Goal: Task Accomplishment & Management: Manage account settings

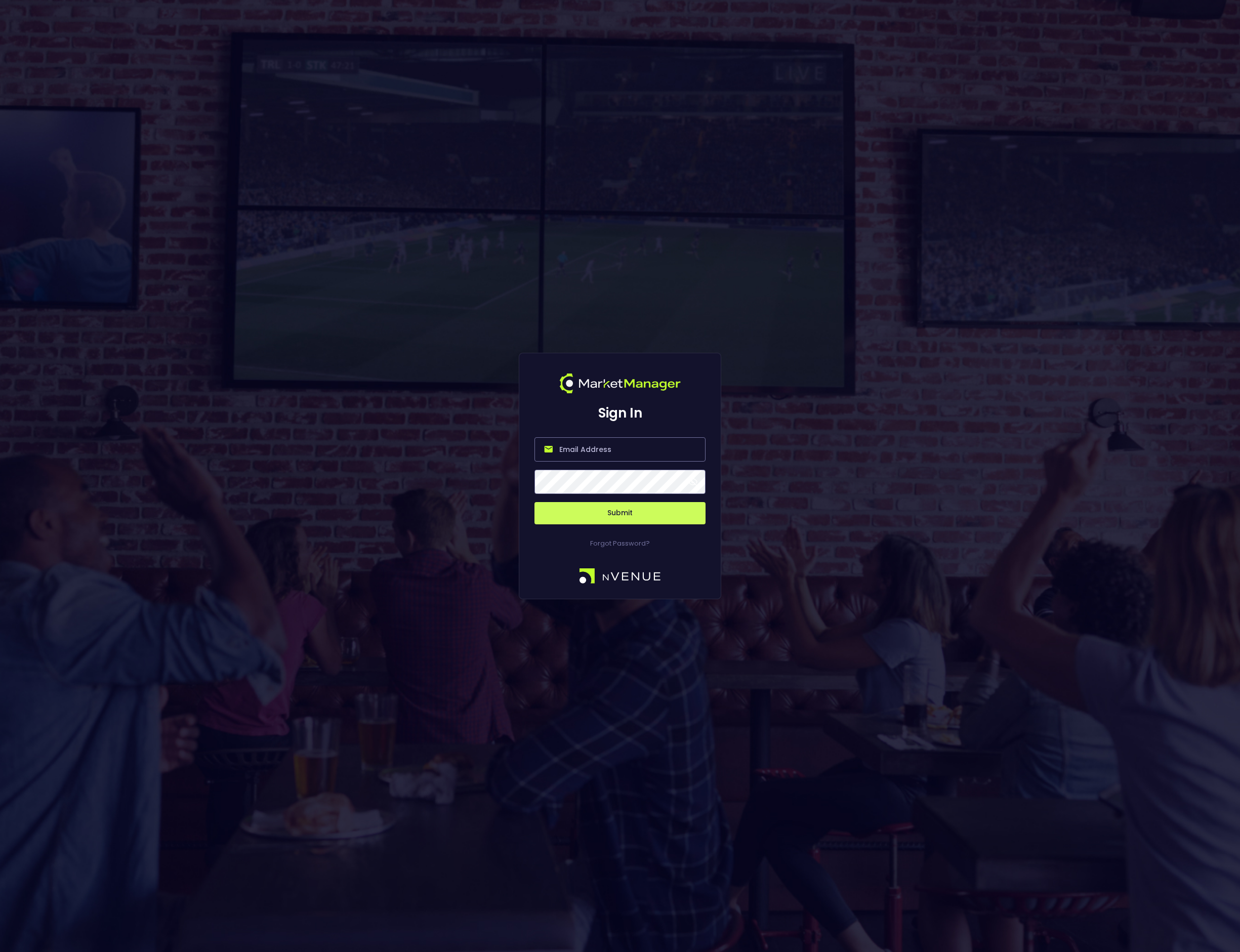
click at [605, 454] on input "email" at bounding box center [619, 449] width 171 height 24
type input "[EMAIL_ADDRESS][DOMAIN_NAME]"
click at [858, 419] on div "Sign In [EMAIL_ADDRESS][DOMAIN_NAME] Submit Forgot Password?" at bounding box center [620, 476] width 1240 height 952
click at [619, 510] on button "Submit" at bounding box center [619, 514] width 171 height 22
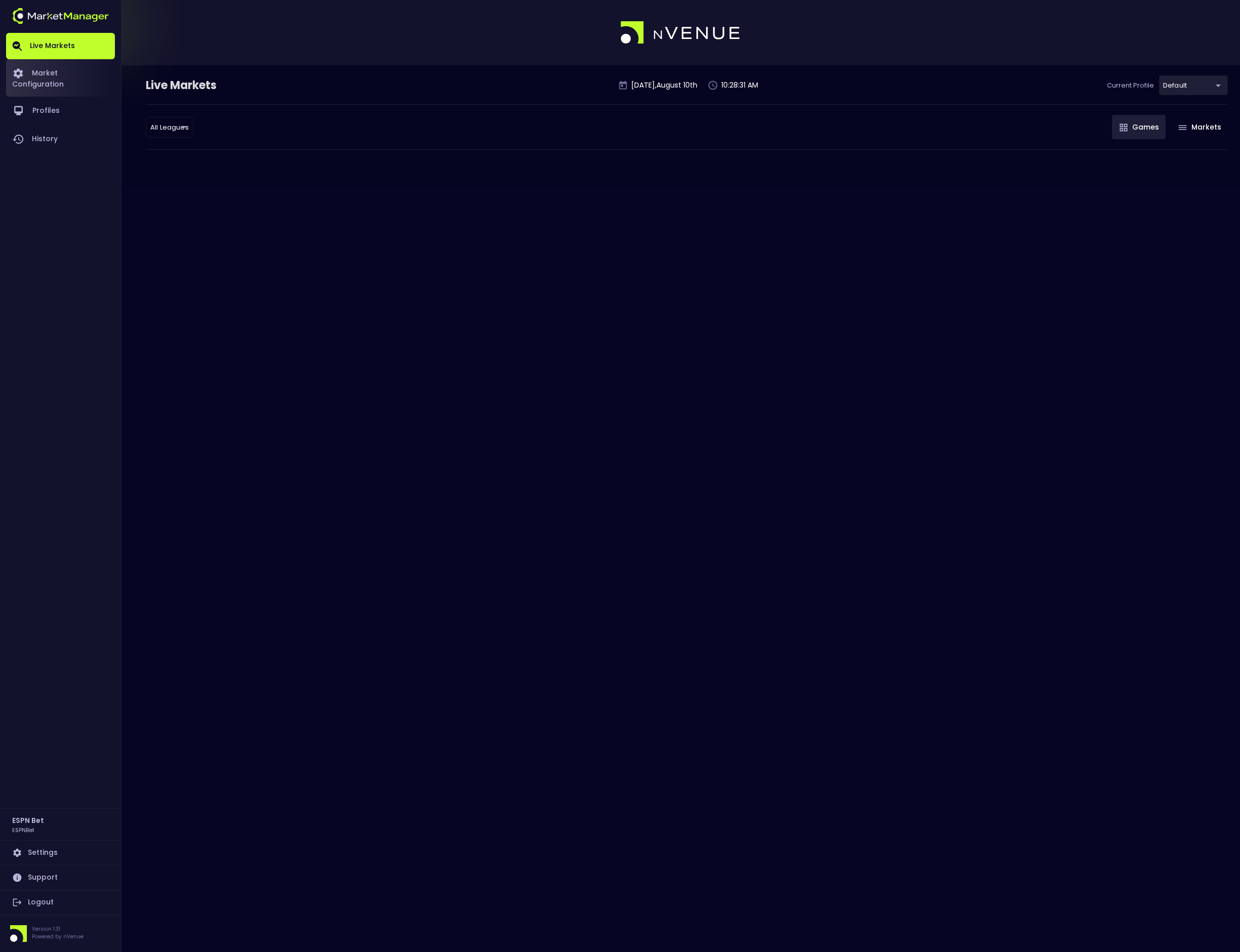
click at [64, 76] on link "Market Configuration" at bounding box center [60, 78] width 109 height 37
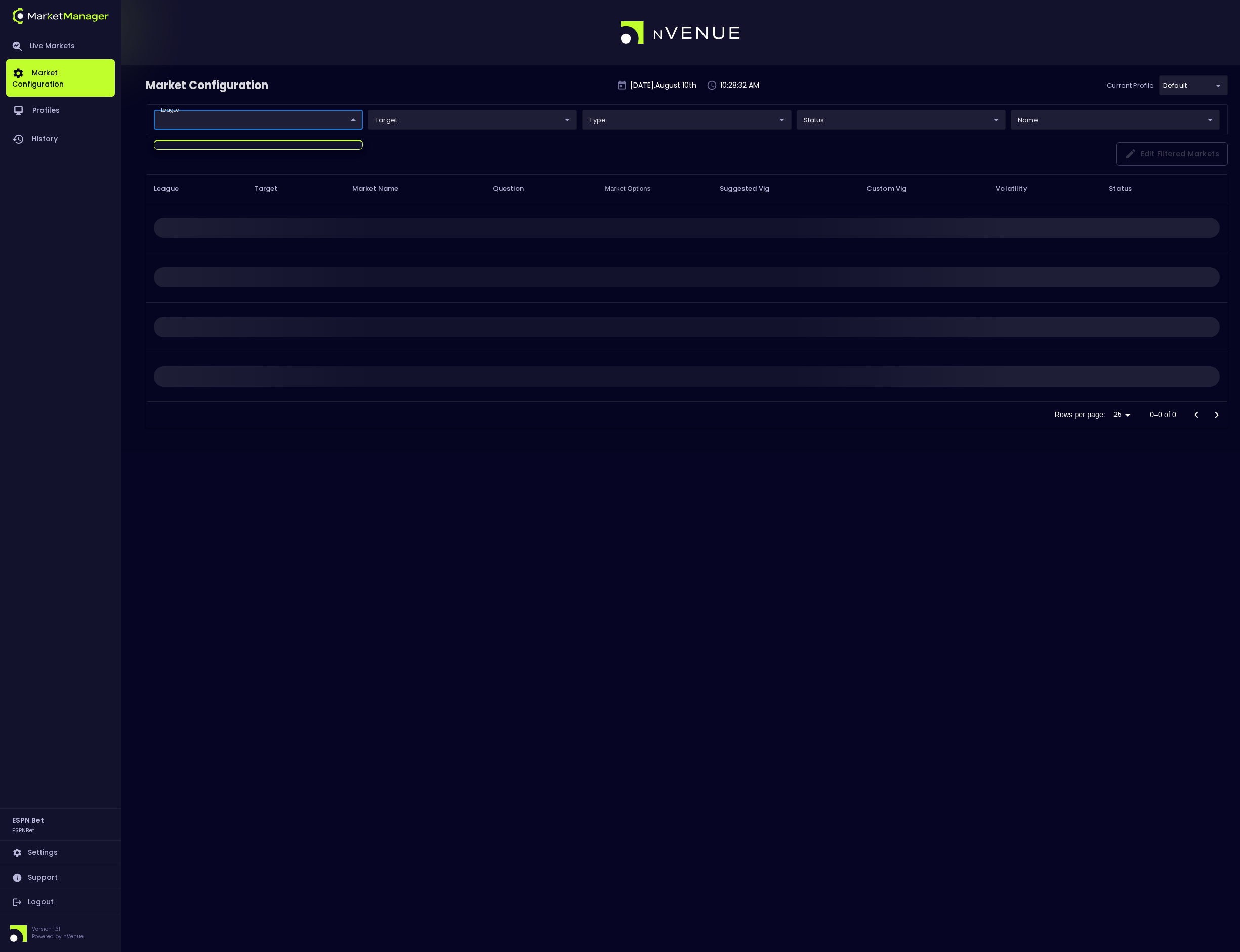
click at [264, 124] on body "Live Markets Market Configuration Profiles History ESPN Bet ESPNBet Settings Su…" at bounding box center [620, 476] width 1240 height 952
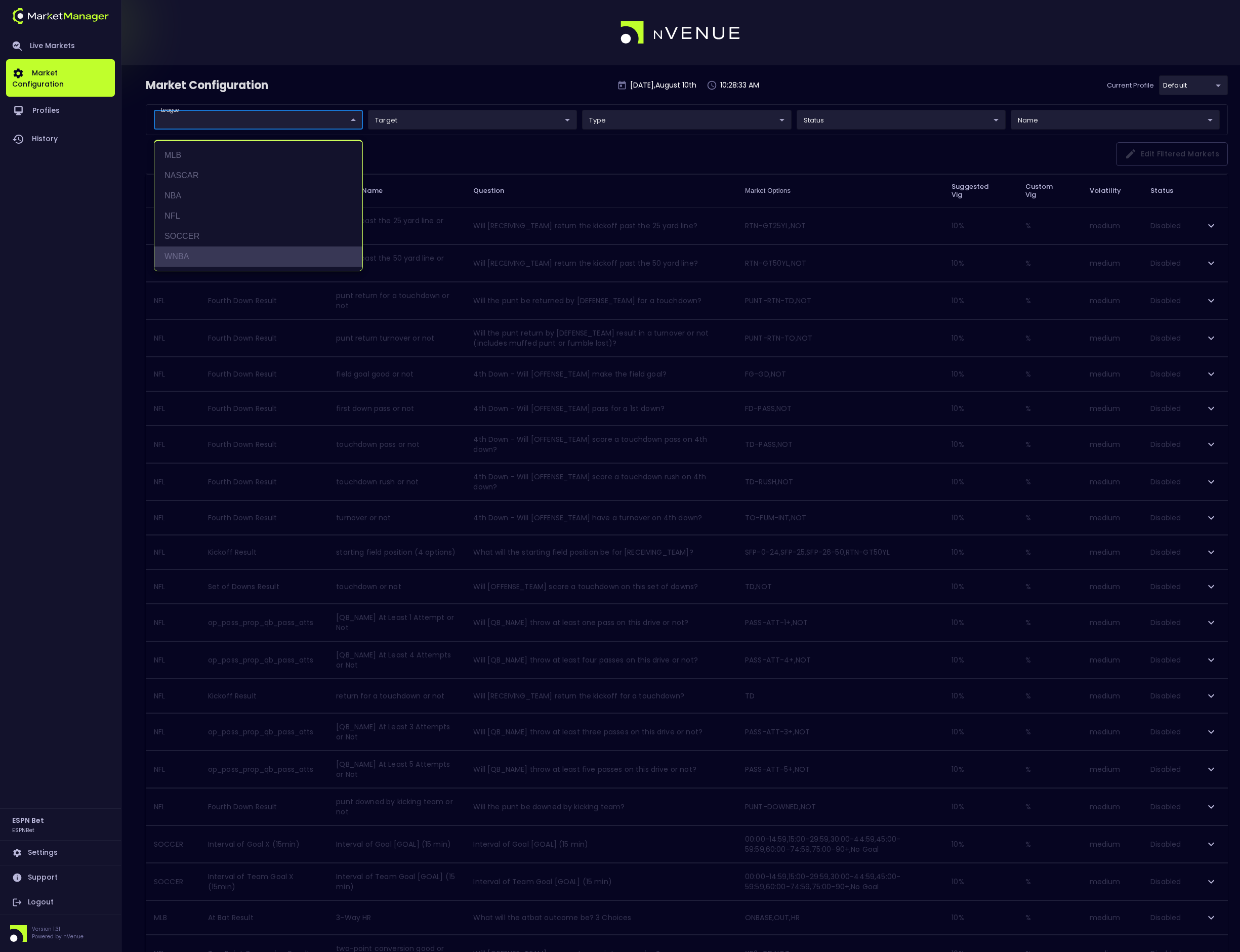
click at [186, 264] on li "WNBA" at bounding box center [259, 257] width 208 height 20
type input "WNBA"
click at [393, 85] on div at bounding box center [620, 476] width 1240 height 952
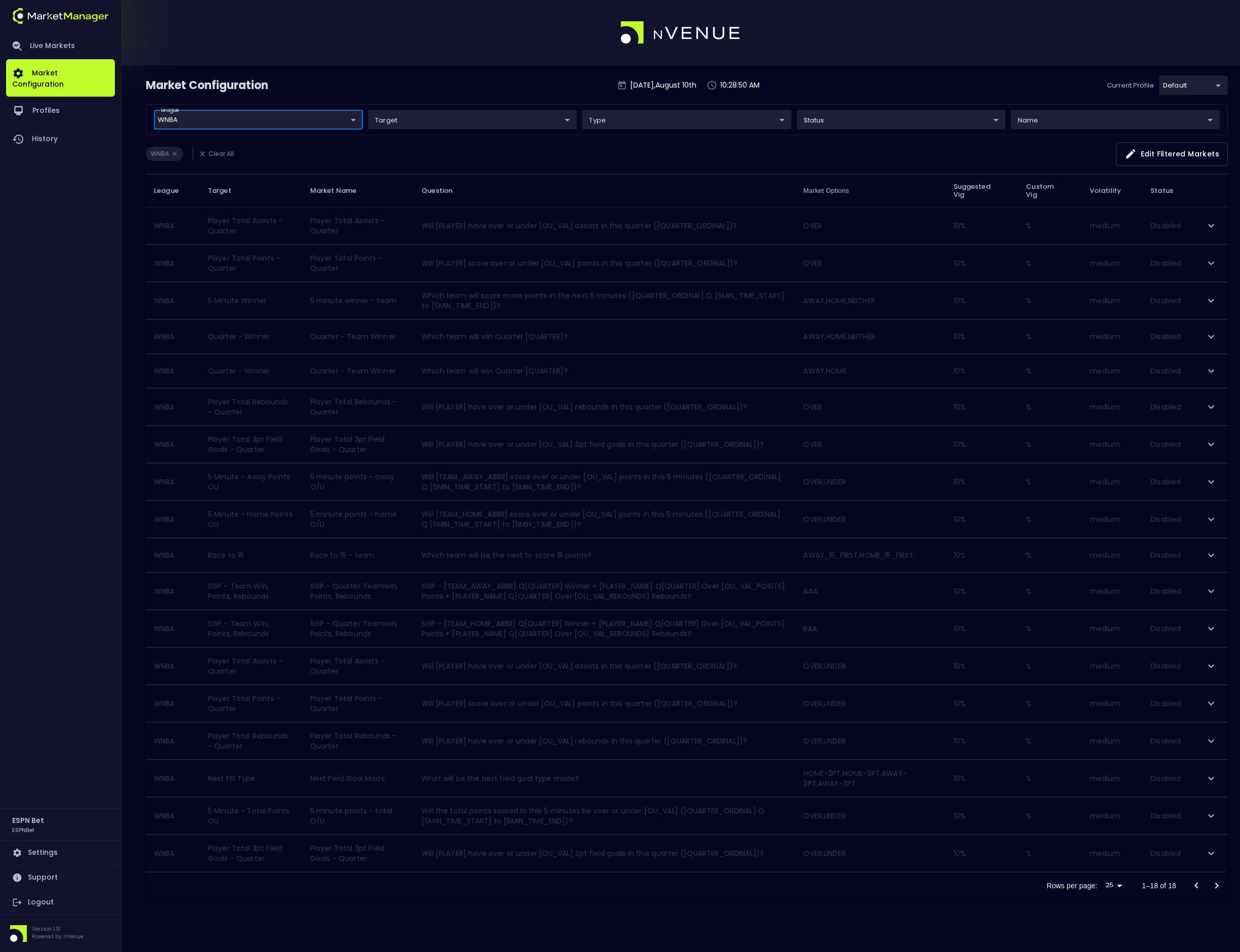
click at [1135, 150] on icon "button" at bounding box center [1131, 154] width 12 height 12
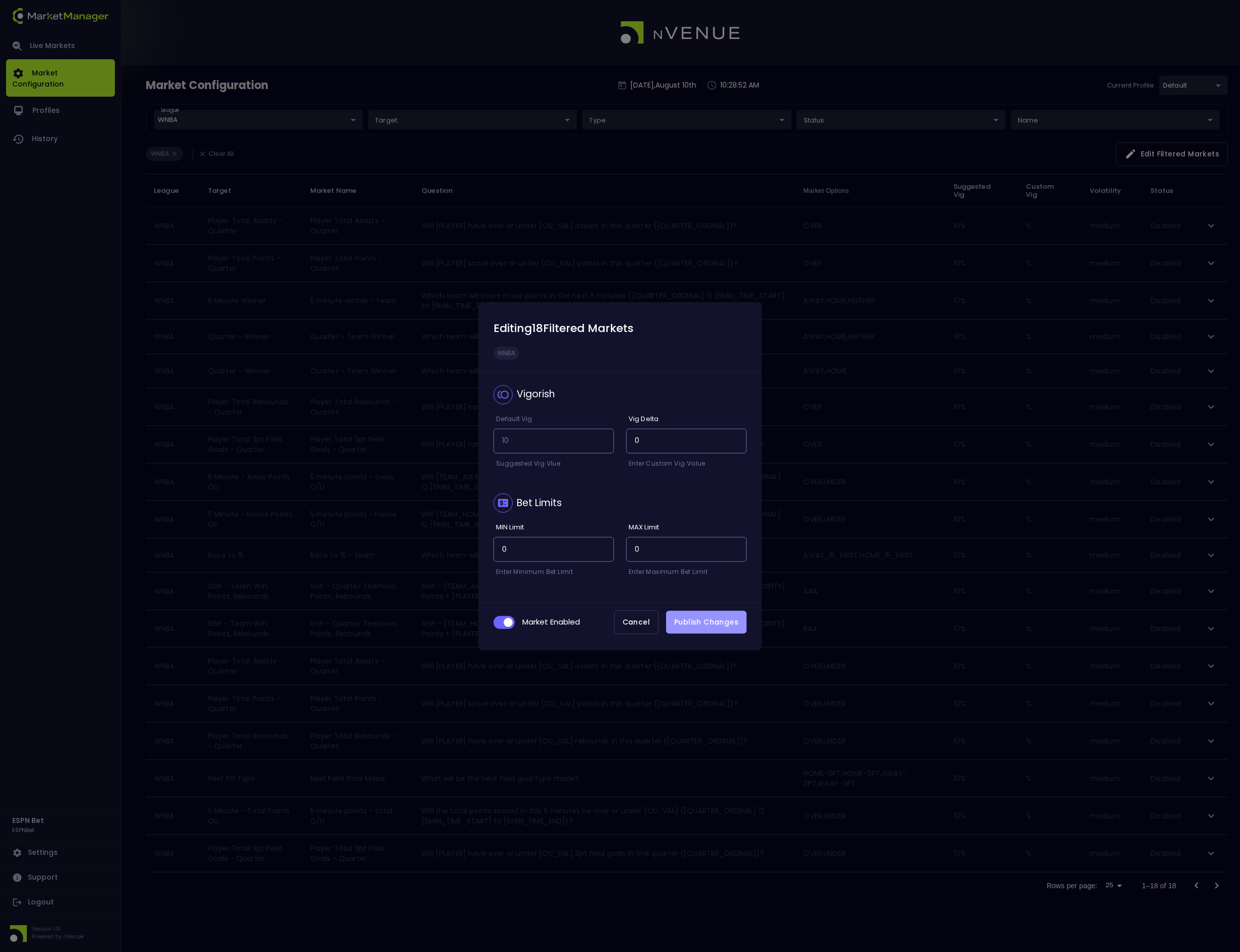
click at [716, 625] on button "Publish Changes" at bounding box center [706, 622] width 80 height 23
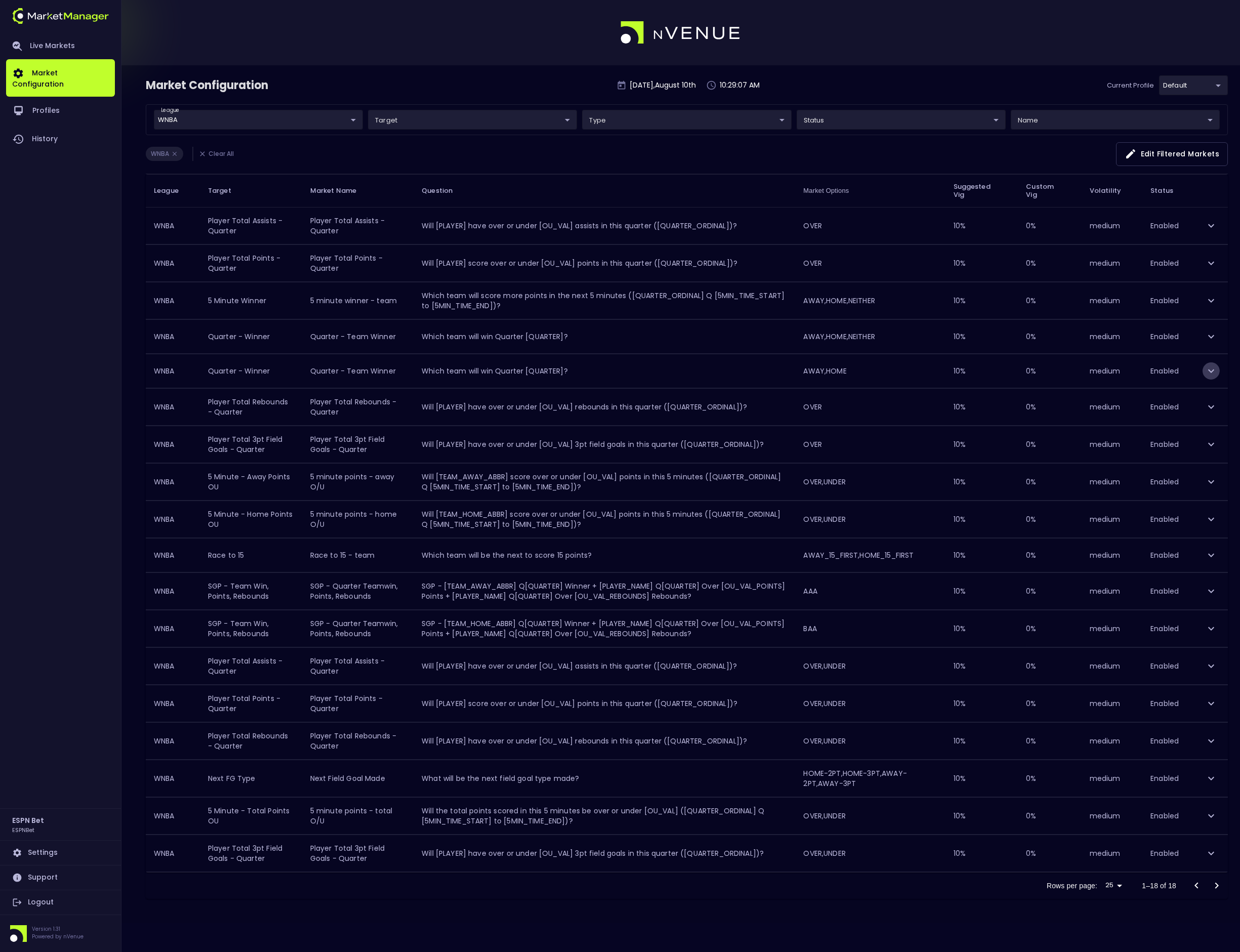
click at [1211, 374] on icon "expand row" at bounding box center [1211, 371] width 12 height 12
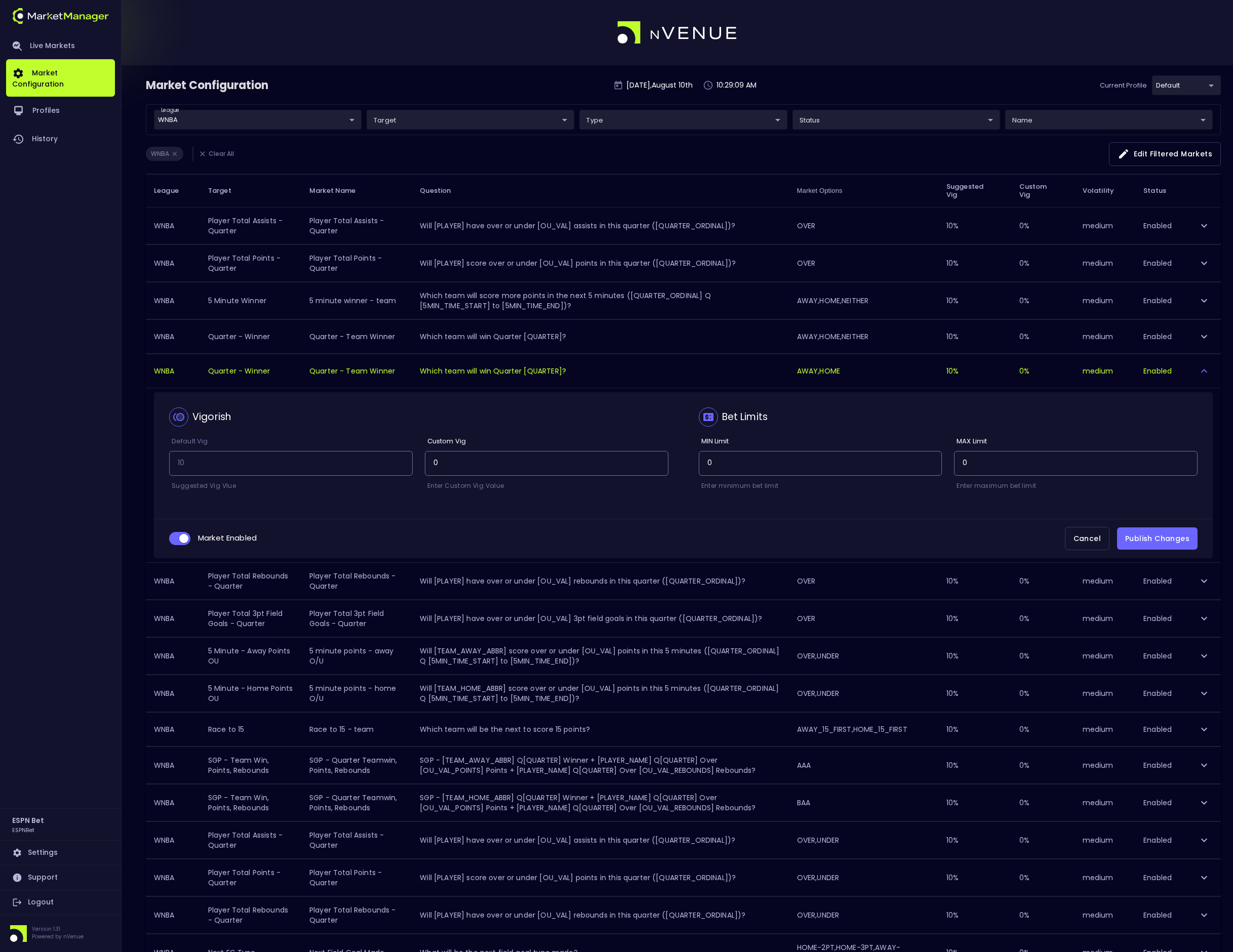
click at [189, 535] on input "collapsible table" at bounding box center [183, 538] width 27 height 9
checkbox input "false"
click at [1177, 531] on button "Publish Changes" at bounding box center [1157, 539] width 81 height 23
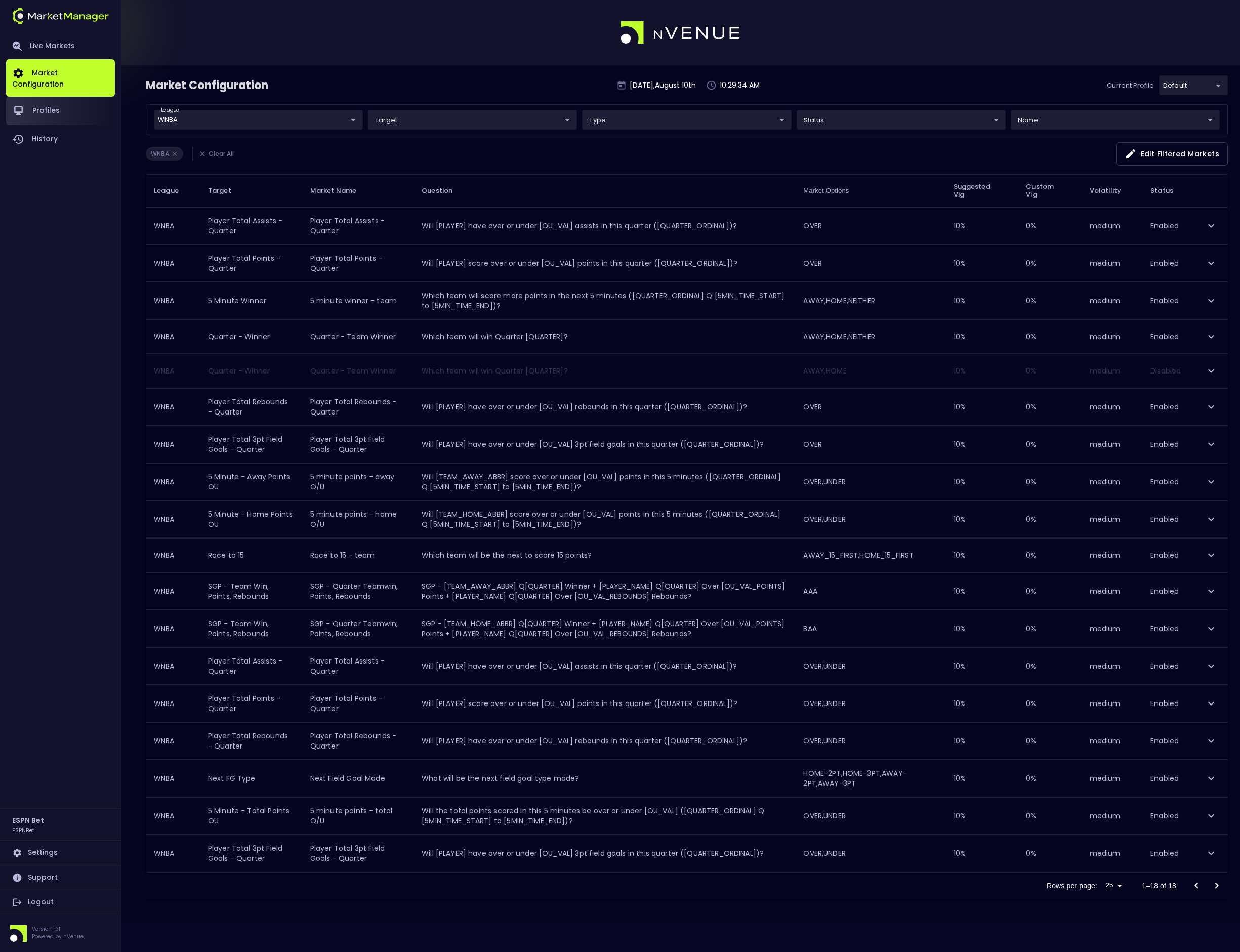
click at [39, 109] on link "Profiles" at bounding box center [60, 111] width 109 height 28
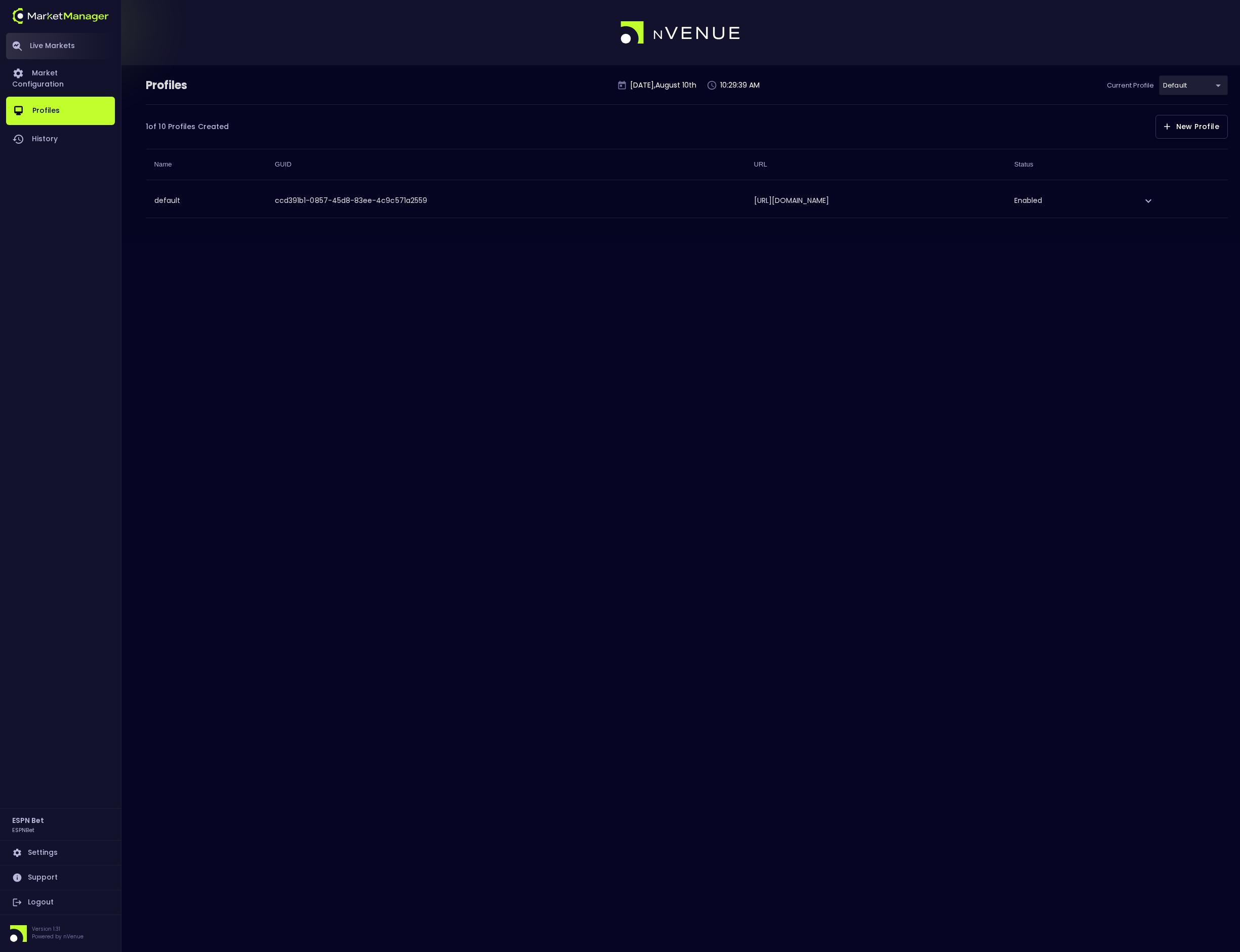
click at [37, 52] on link "Live Markets" at bounding box center [60, 46] width 109 height 26
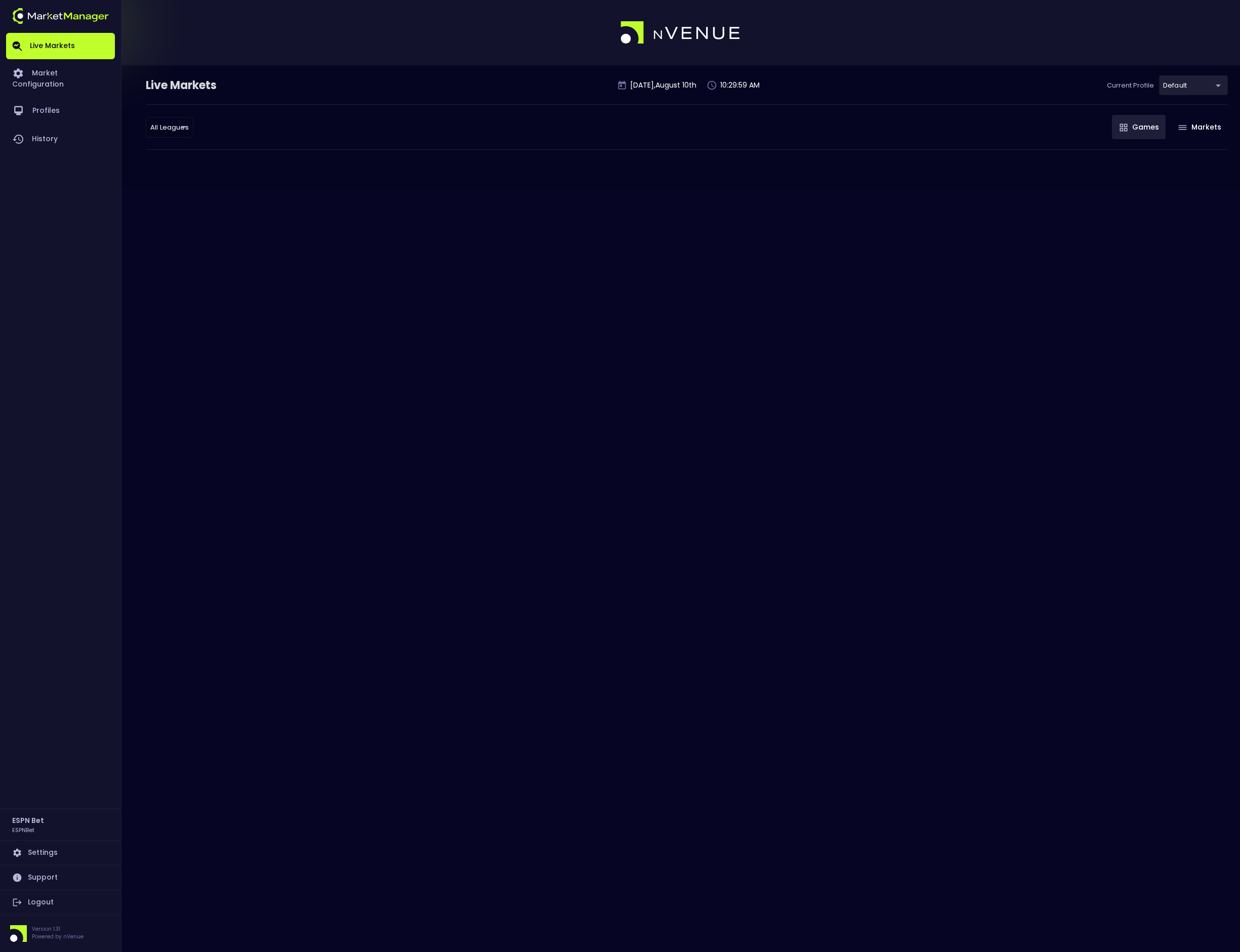
click at [317, 24] on div at bounding box center [620, 33] width 1240 height 65
click at [247, 924] on div "Live Markets [DATE] 10:33:27 AM Current Profile default ccd391b1-0857-45d8-83ee…" at bounding box center [620, 476] width 1240 height 952
click at [40, 908] on link "Logout" at bounding box center [60, 902] width 109 height 24
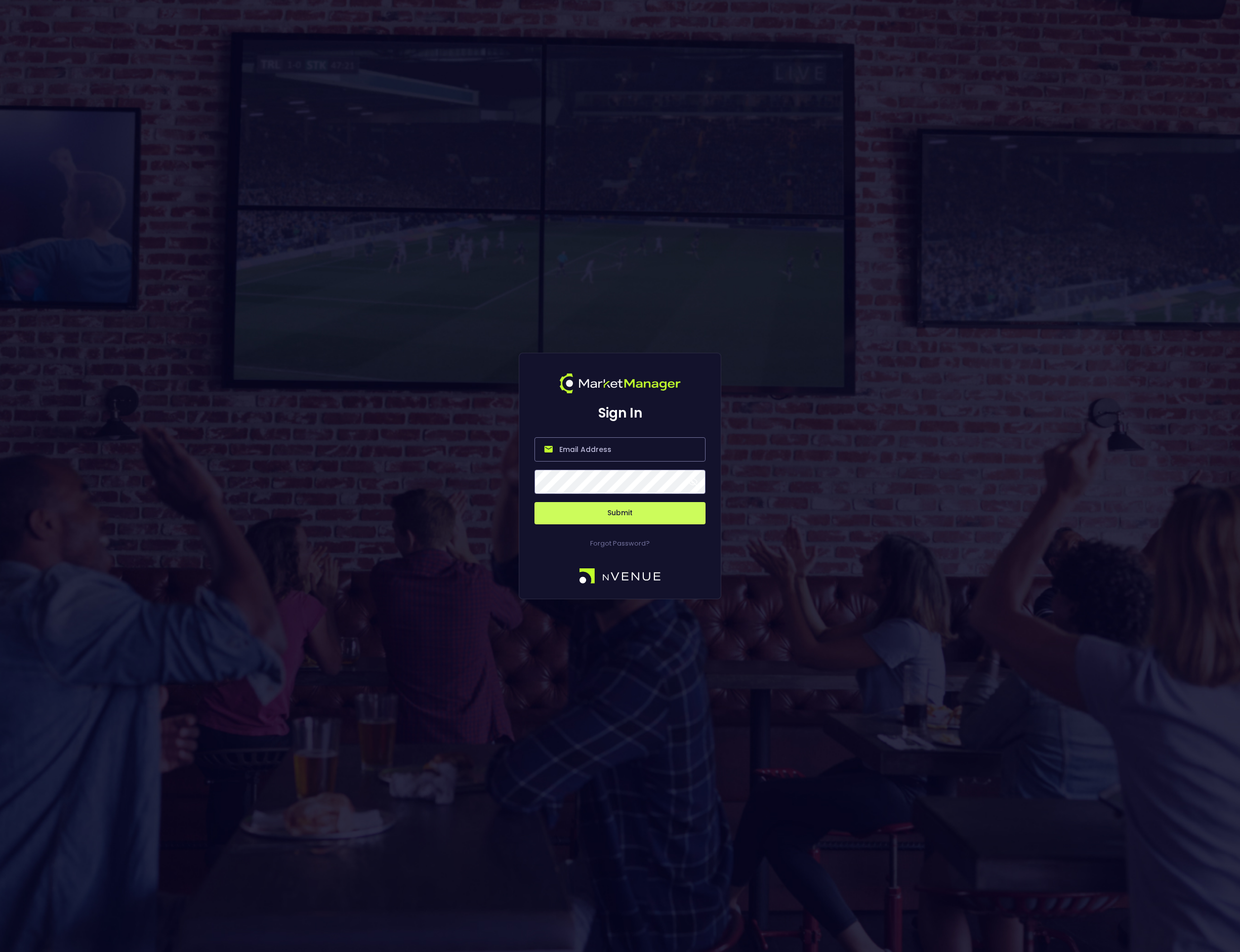
click at [573, 448] on input "email" at bounding box center [619, 449] width 171 height 24
type input "[EMAIL_ADDRESS][DOMAIN_NAME]"
click at [772, 389] on div "Sign In [EMAIL_ADDRESS][DOMAIN_NAME] Submit Forgot Password?" at bounding box center [620, 476] width 1240 height 952
click at [645, 515] on button "Submit" at bounding box center [619, 514] width 171 height 22
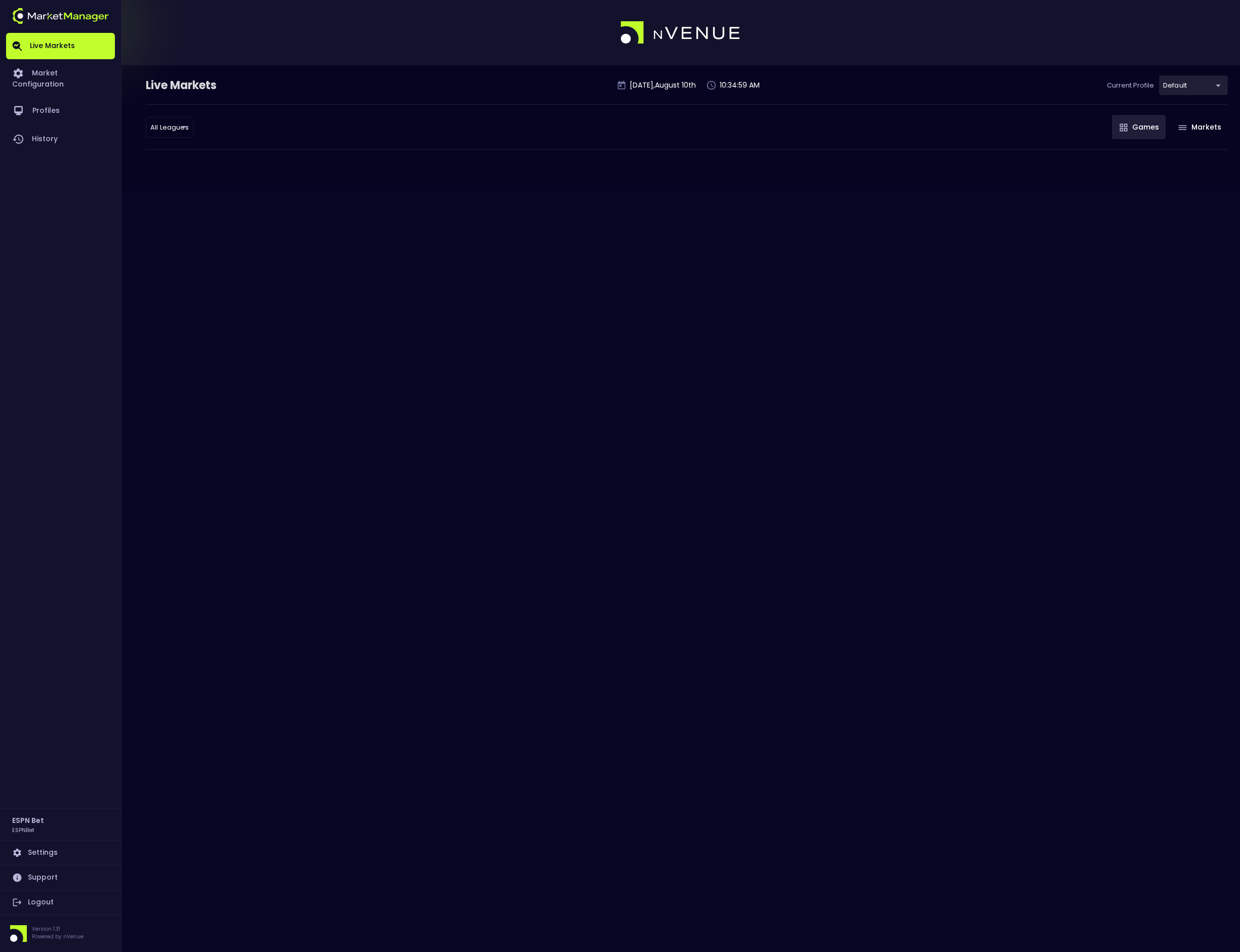
click at [41, 856] on link "Settings" at bounding box center [60, 853] width 109 height 24
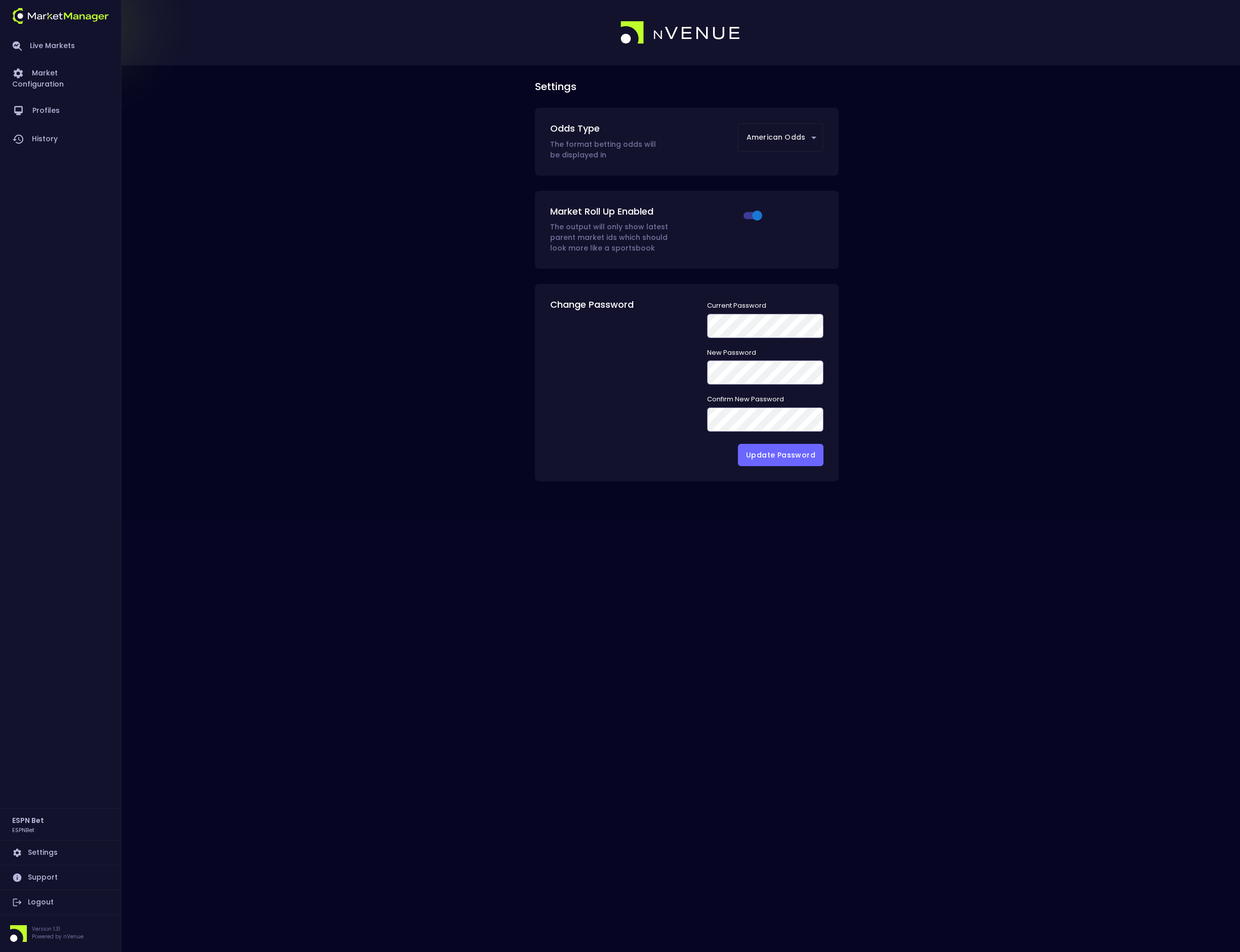
click at [407, 259] on div "Settings Odds Type The format betting odds will be displayed in American Odds A…" at bounding box center [686, 278] width 1082 height 406
click at [35, 47] on link "Live Markets" at bounding box center [60, 46] width 109 height 26
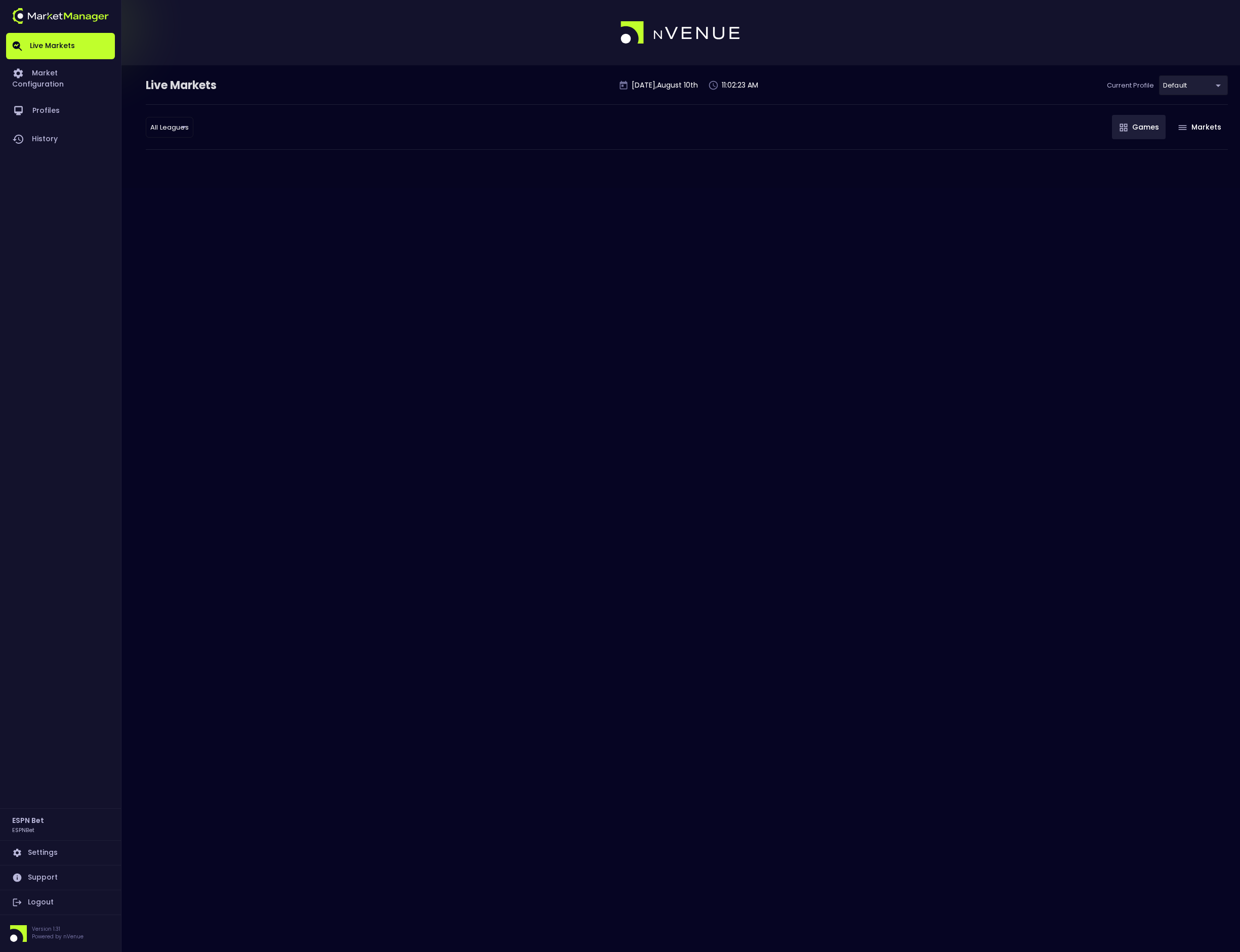
click at [363, 919] on div "Live Markets [DATE] 11:02:23 AM Current Profile default ccd391b1-0857-45d8-83ee…" at bounding box center [620, 476] width 1240 height 952
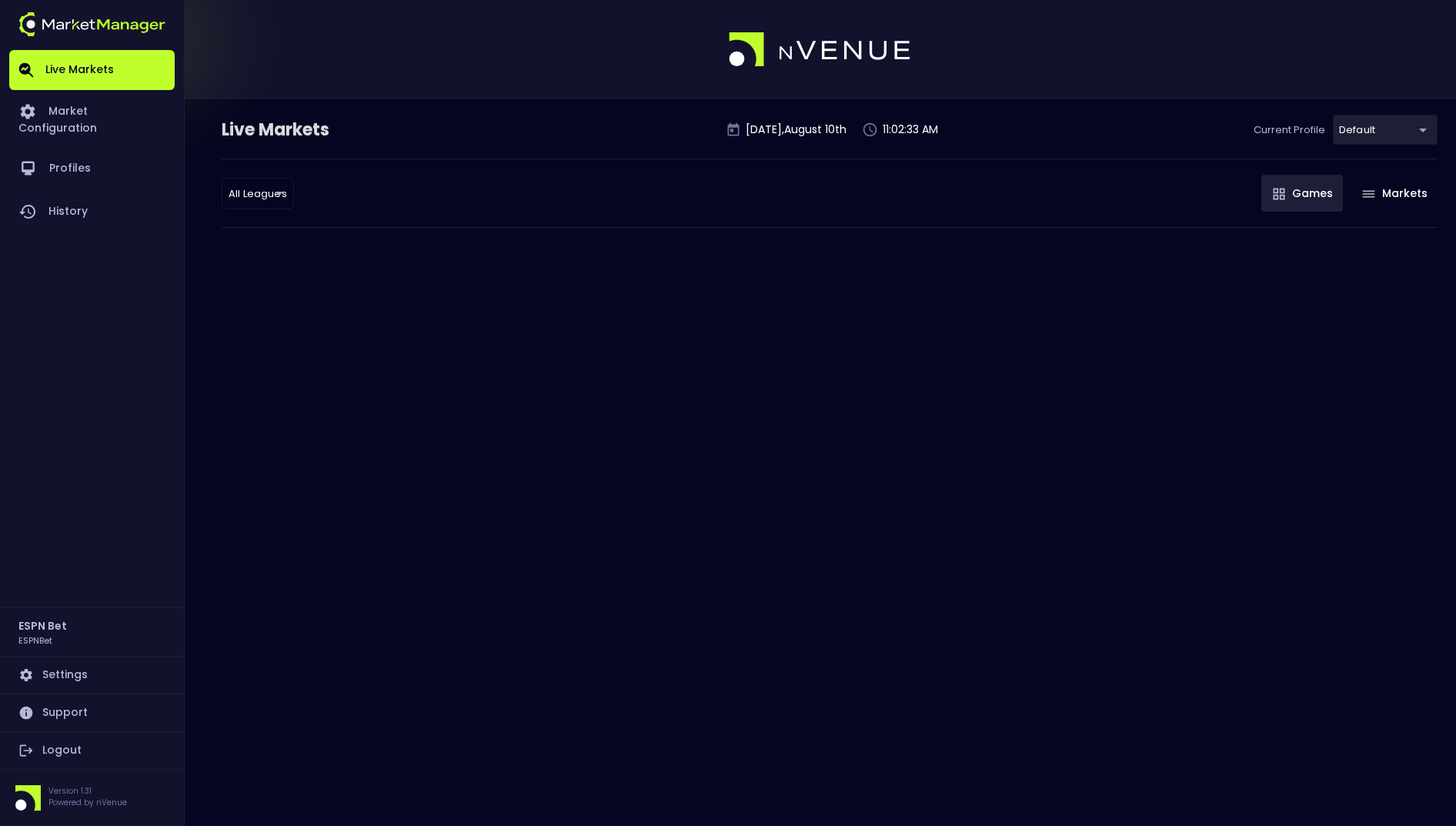
click at [392, 406] on div "Live Markets [DATE] 11:02:33 AM Current Profile default ccd391b1-0857-45d8-83ee…" at bounding box center [728, 413] width 1456 height 826
type input "ccd391b1-0857-45d8-83ee-4c9c571a2559"
click at [691, 326] on div "Live Markets [DATE] 11:13:57 AM Current Profile default ccd391b1-0857-45d8-83ee…" at bounding box center [728, 414] width 1457 height 828
